Goal: Task Accomplishment & Management: Manage account settings

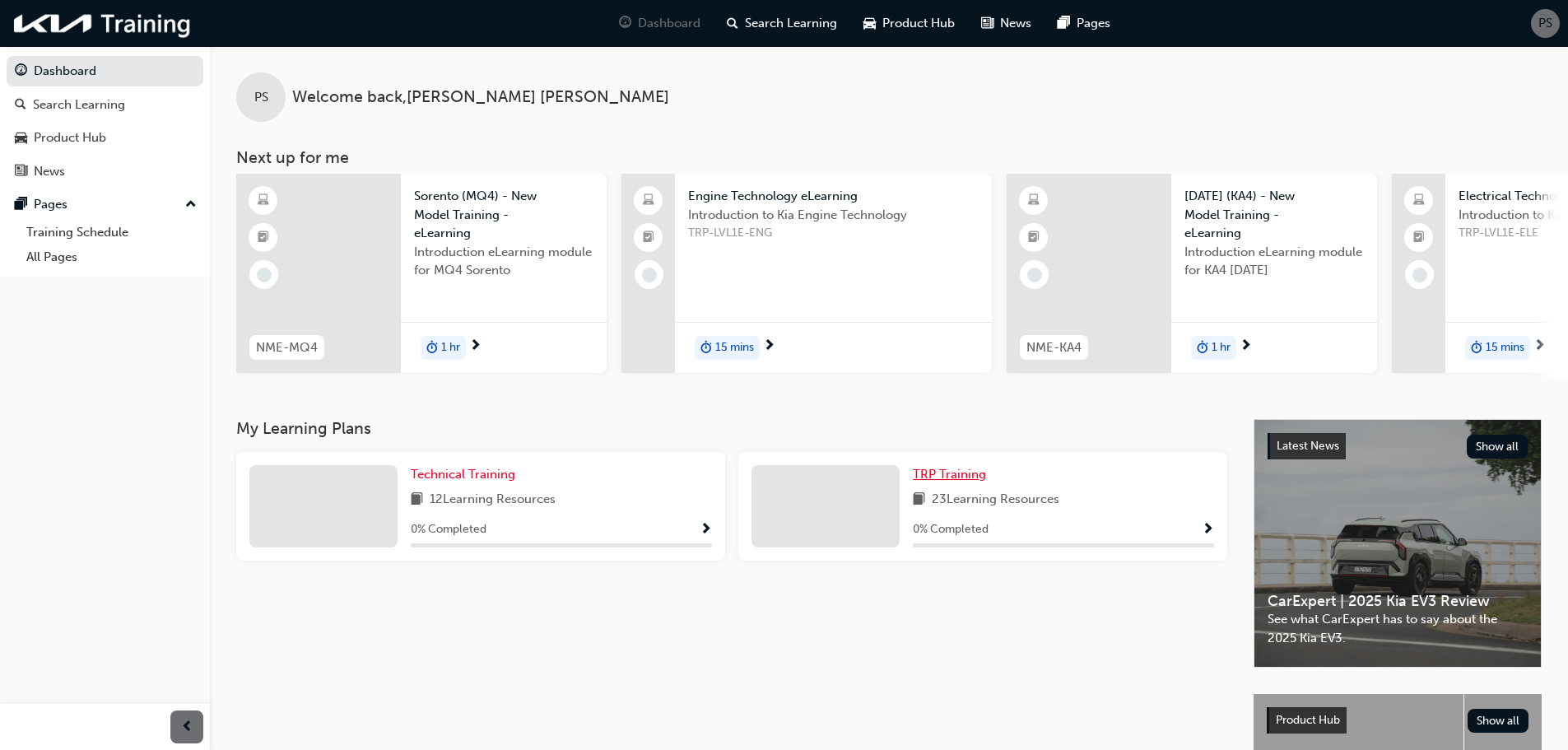
click at [957, 479] on span "TRP Training" at bounding box center [949, 474] width 74 height 15
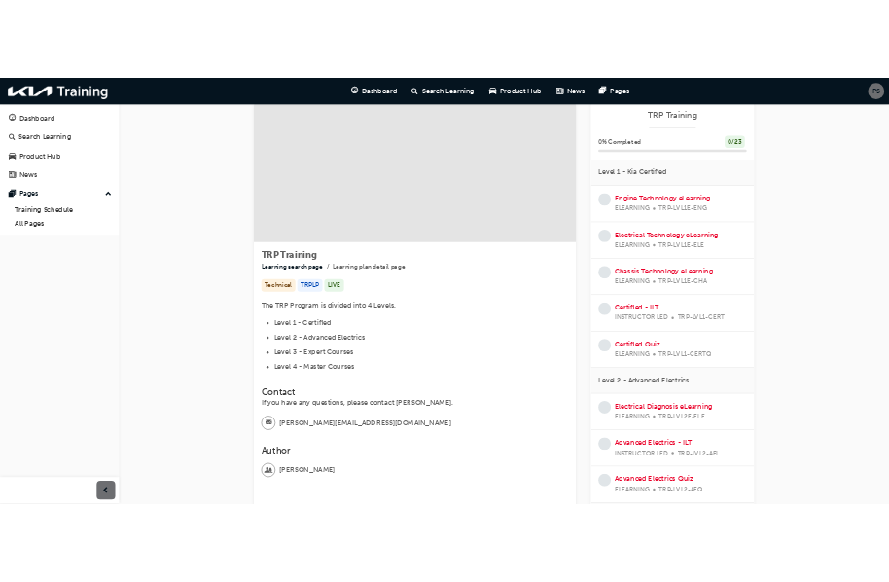
scroll to position [97, 0]
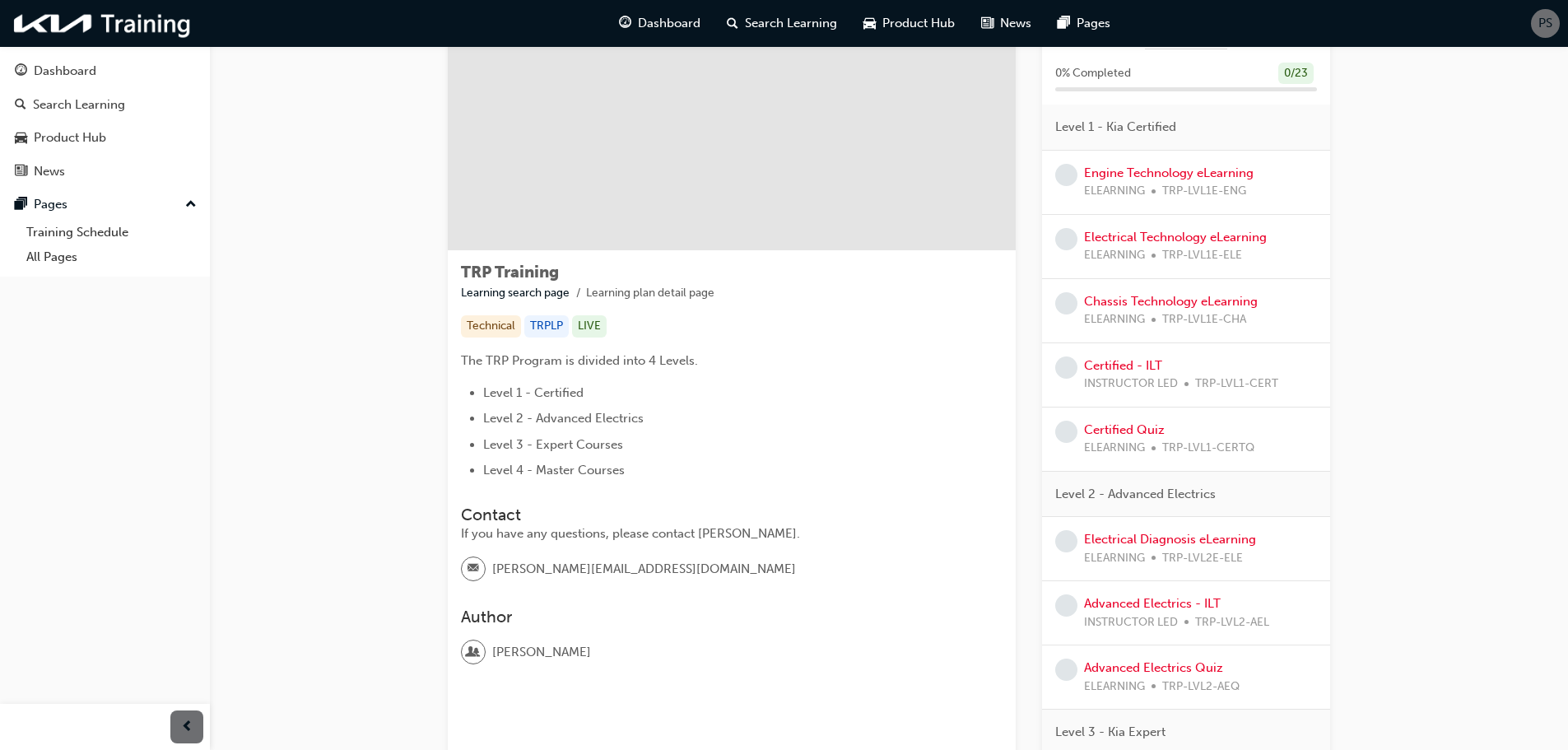
click at [1553, 26] on div "PS" at bounding box center [1545, 24] width 29 height 29
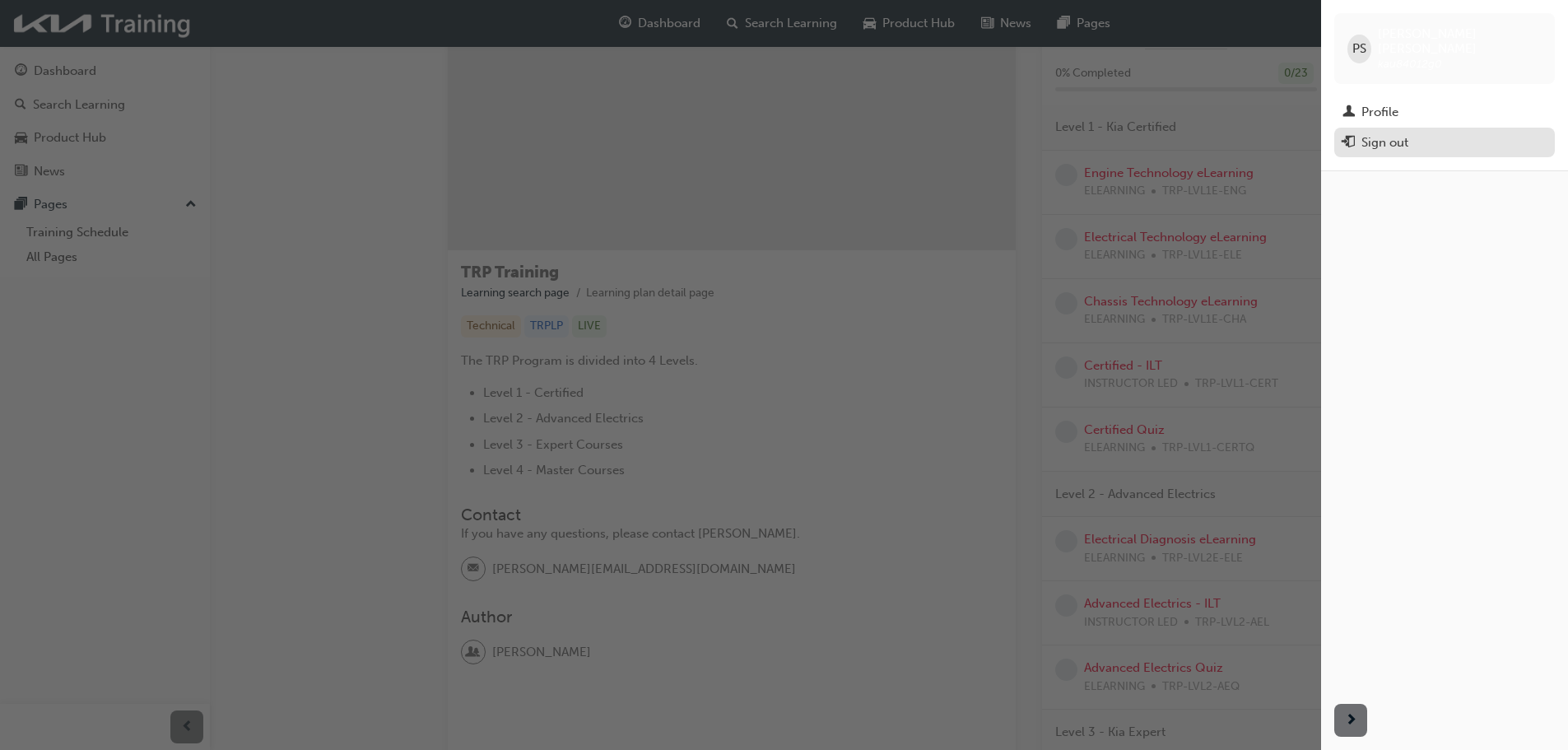
click at [1417, 133] on div "Sign out" at bounding box center [1444, 143] width 204 height 20
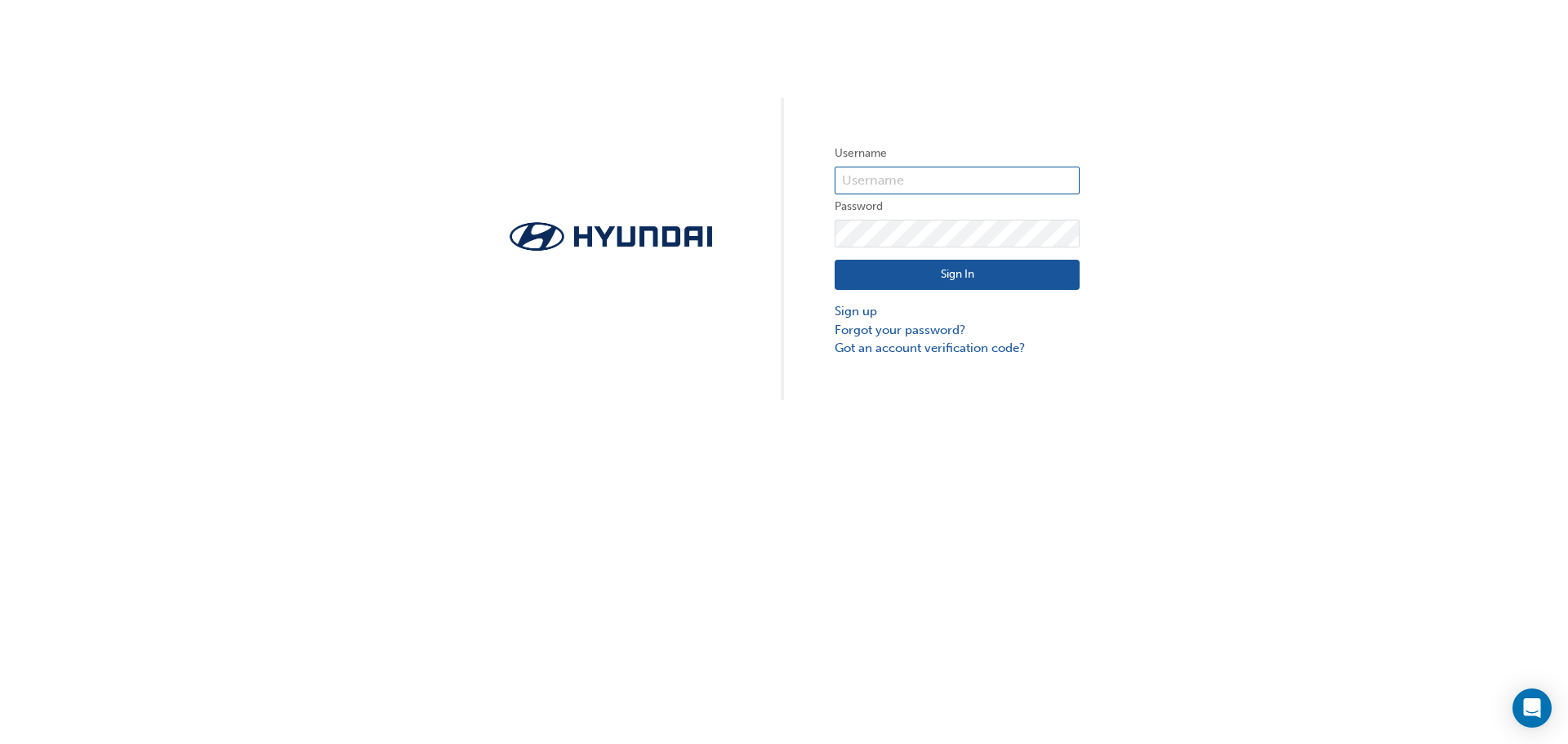
click at [909, 185] on input "text" at bounding box center [957, 180] width 245 height 28
click at [1206, 168] on div "Username Password Sign In Sign up Forgot your password? Got an account verifica…" at bounding box center [784, 200] width 1568 height 400
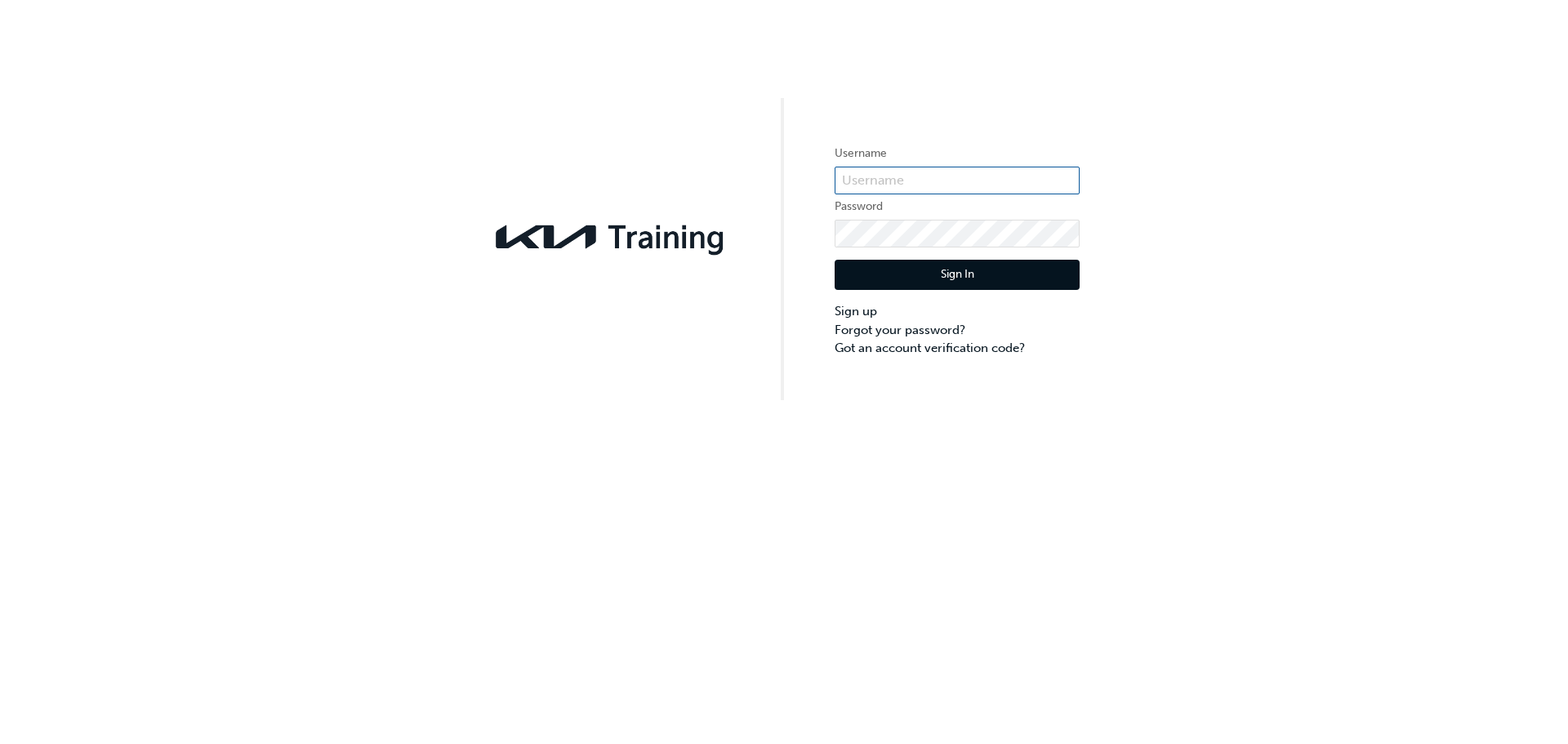
type input "kau84012g0"
